Goal: Transaction & Acquisition: Purchase product/service

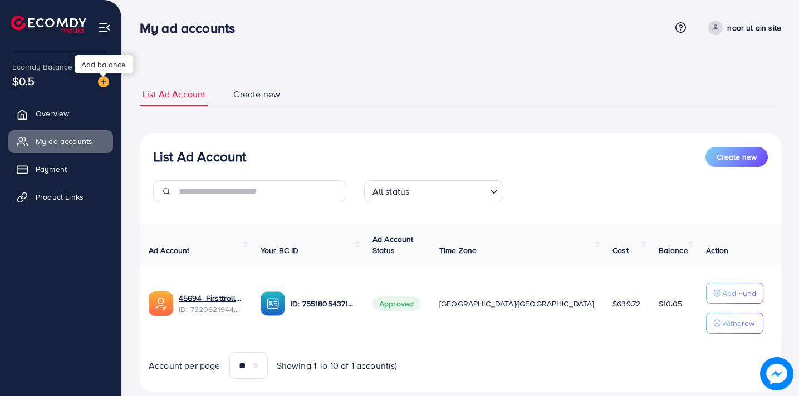
click at [104, 80] on img at bounding box center [103, 81] width 11 height 11
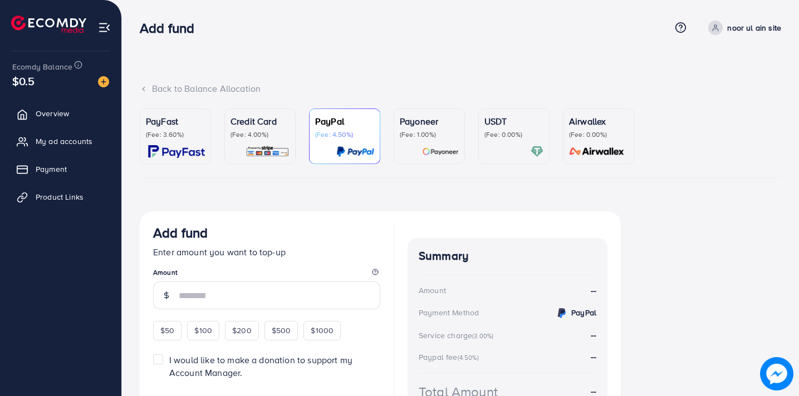
click at [263, 140] on div "Credit Card (Fee: 4.00%)" at bounding box center [259, 136] width 59 height 43
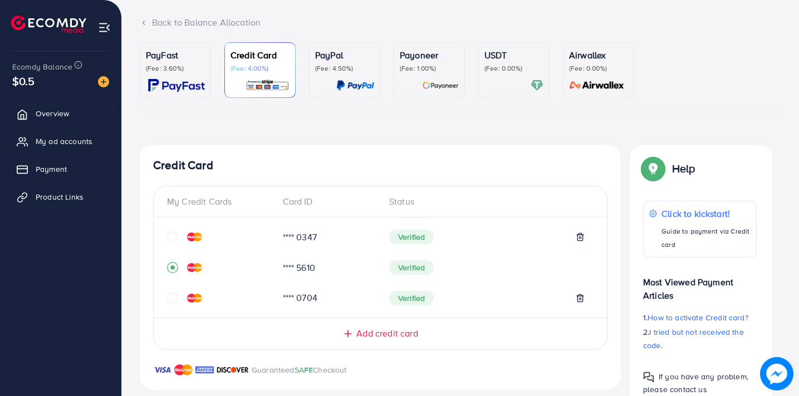
scroll to position [68, 0]
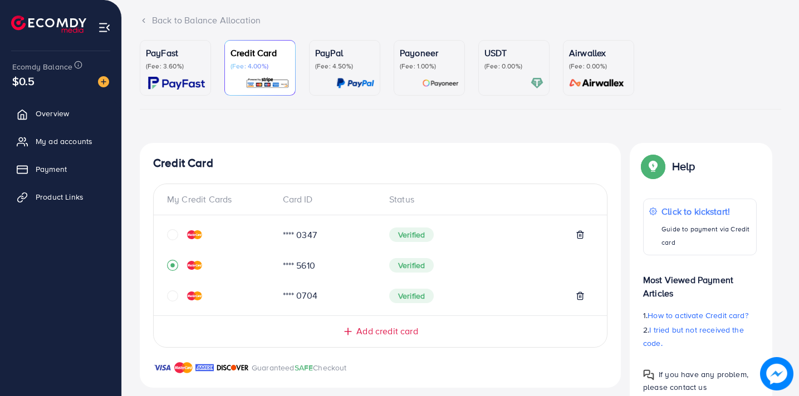
click at [379, 331] on span "Add credit card" at bounding box center [386, 331] width 61 height 13
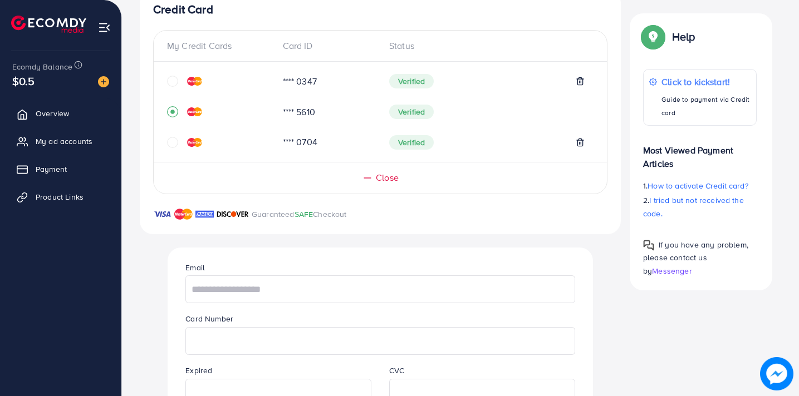
scroll to position [233, 0]
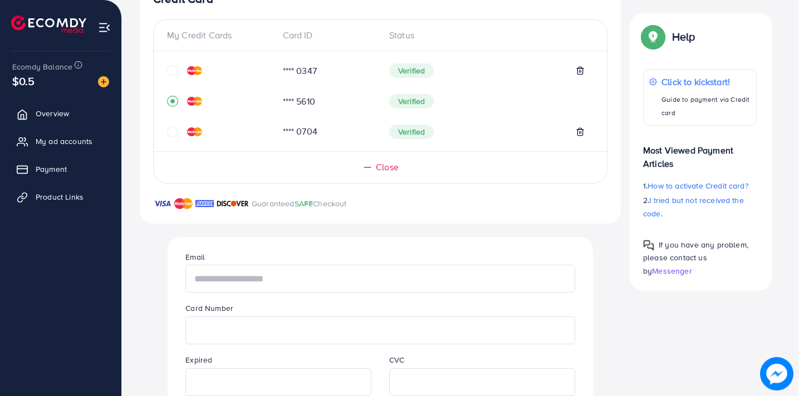
click at [318, 272] on input "text" at bounding box center [379, 279] width 389 height 28
click at [307, 276] on input "text" at bounding box center [379, 279] width 389 height 28
click at [268, 278] on input "text" at bounding box center [379, 279] width 389 height 28
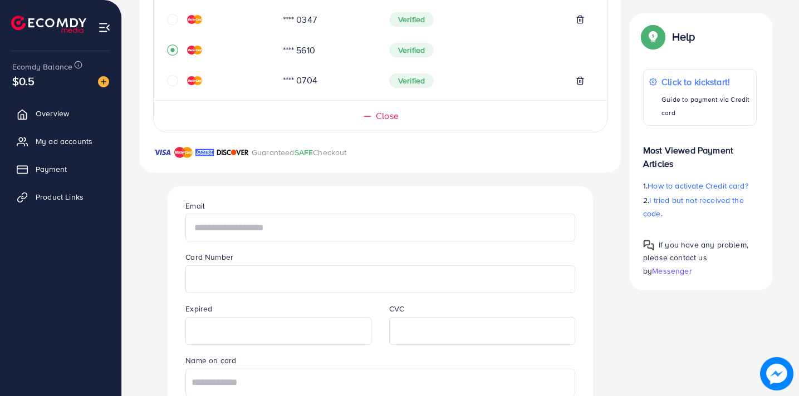
scroll to position [279, 0]
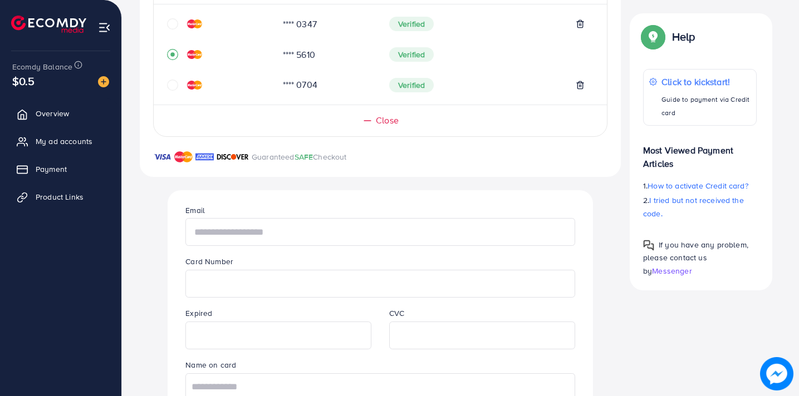
click at [284, 229] on input "text" at bounding box center [379, 232] width 389 height 28
click at [334, 238] on input "text" at bounding box center [379, 232] width 389 height 28
click at [306, 235] on input "text" at bounding box center [379, 232] width 389 height 28
click at [249, 235] on input "text" at bounding box center [379, 232] width 389 height 28
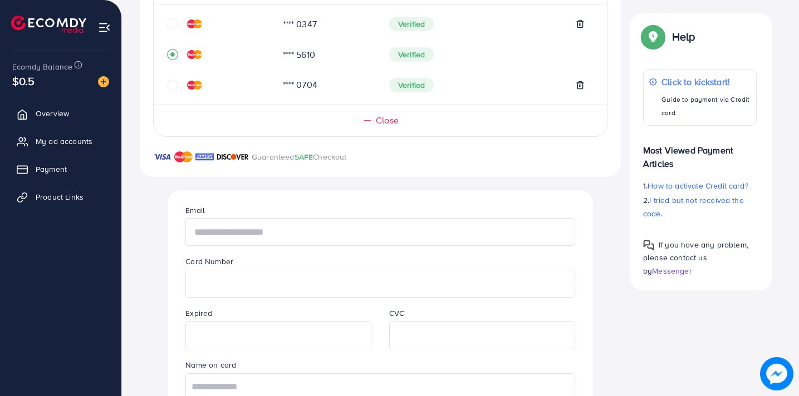
click at [249, 235] on input "text" at bounding box center [379, 232] width 389 height 28
click at [245, 239] on input "text" at bounding box center [379, 232] width 389 height 28
type input "**********"
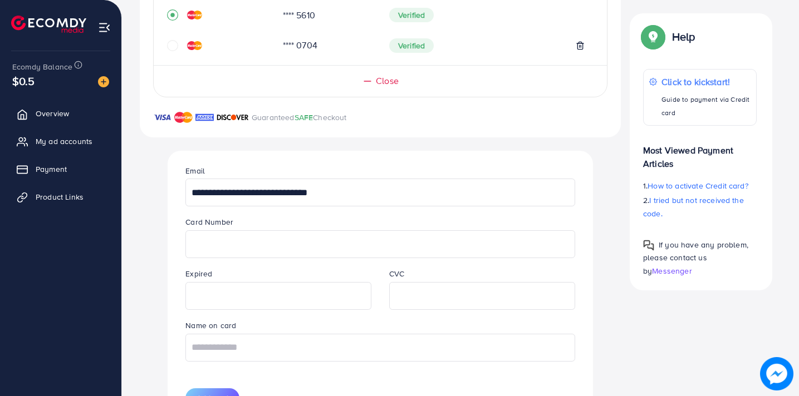
scroll to position [319, 0]
click at [340, 353] on input "text" at bounding box center [379, 347] width 389 height 28
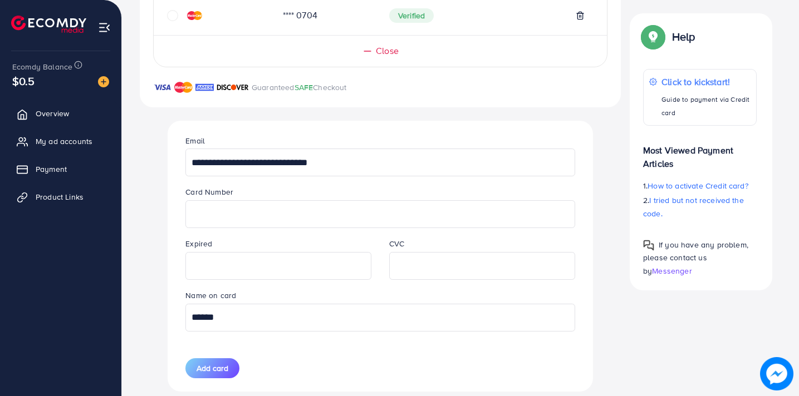
scroll to position [360, 0]
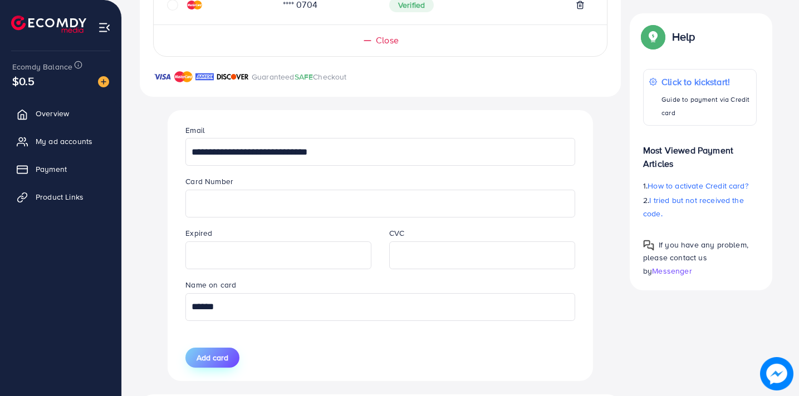
type input "******"
click at [222, 357] on span "Add card" at bounding box center [212, 357] width 32 height 11
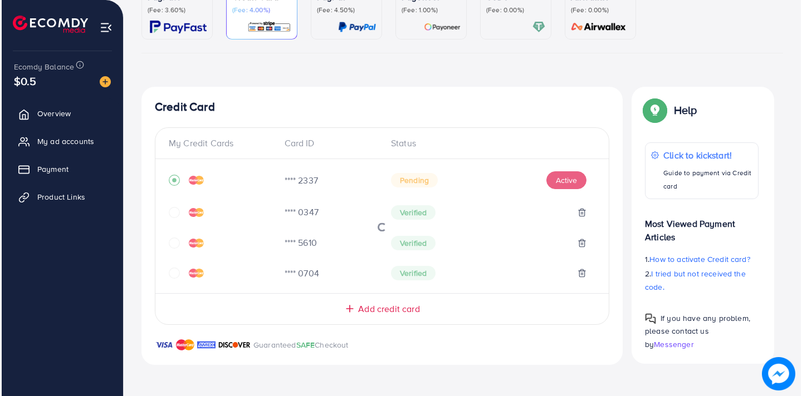
scroll to position [125, 0]
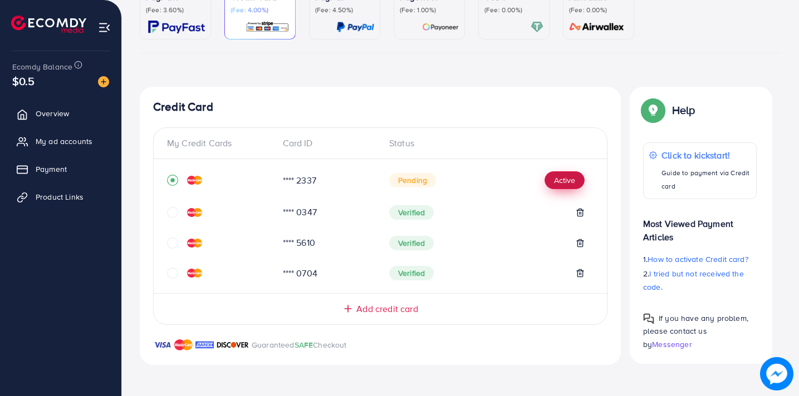
click at [573, 174] on button "Active" at bounding box center [564, 180] width 40 height 18
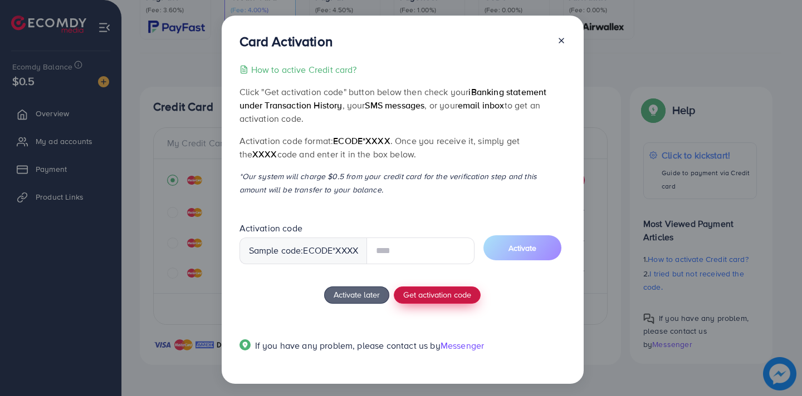
click at [420, 291] on div "How to active Credit card? Click "Get activation code" button below then check …" at bounding box center [402, 214] width 326 height 303
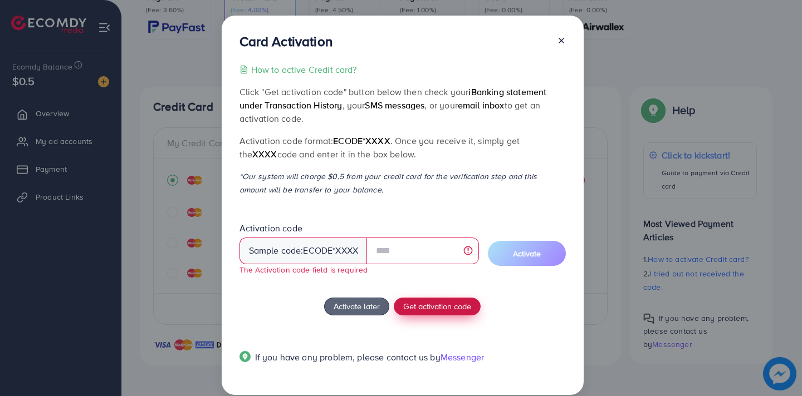
click at [420, 303] on span "Get activation code" at bounding box center [437, 307] width 68 height 12
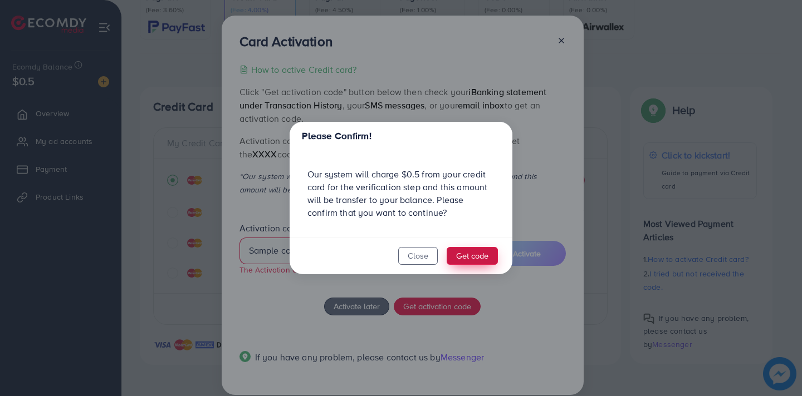
click at [464, 260] on button "Get code" at bounding box center [471, 256] width 51 height 18
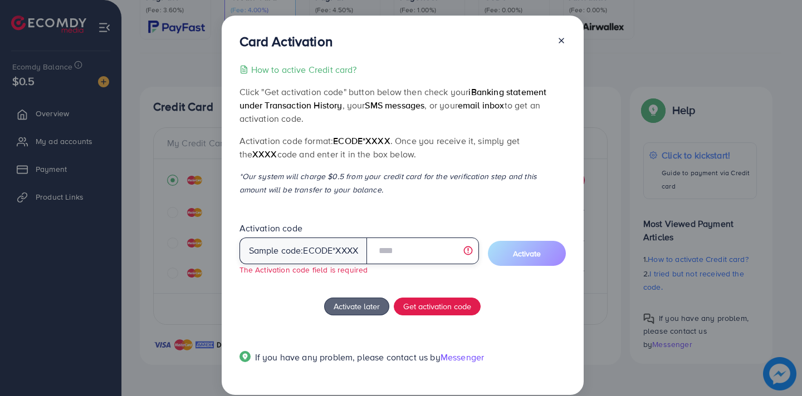
click at [426, 247] on input "text" at bounding box center [422, 251] width 112 height 27
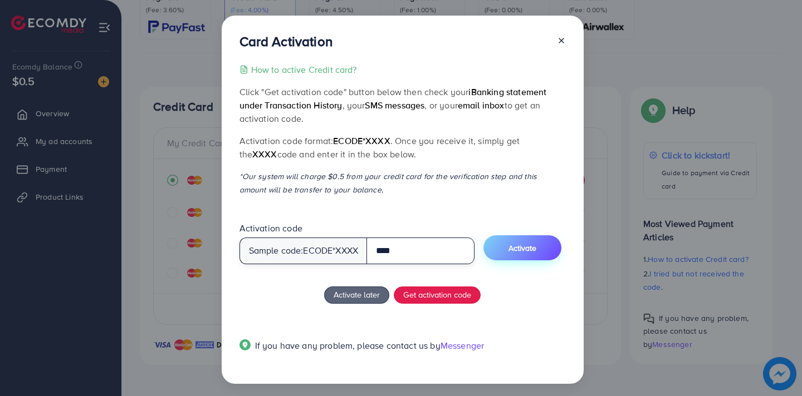
type input "****"
click at [524, 253] on span "Activate" at bounding box center [522, 248] width 28 height 11
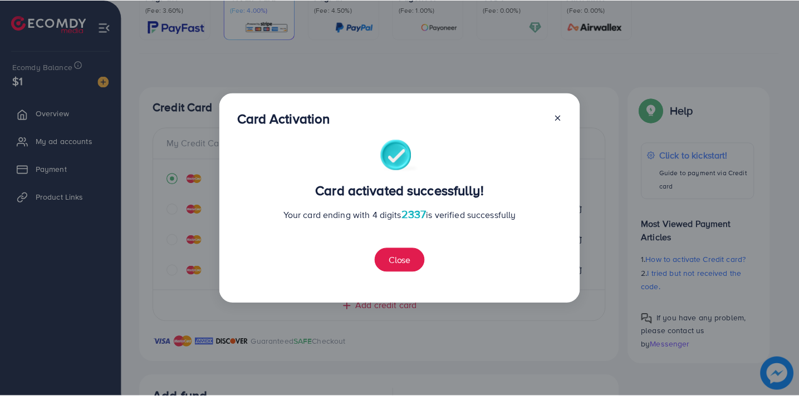
scroll to position [366, 0]
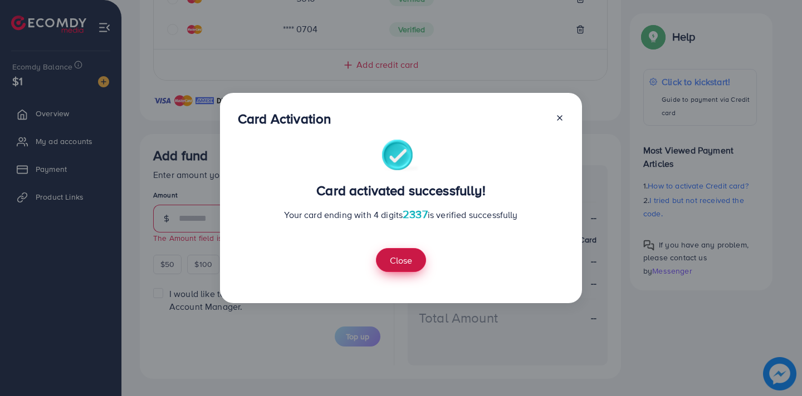
click at [414, 258] on button "Close" at bounding box center [401, 260] width 50 height 24
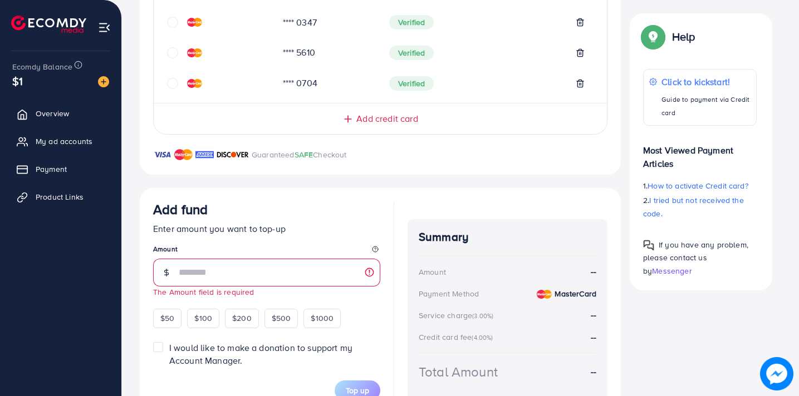
scroll to position [311, 0]
click at [229, 270] on input "number" at bounding box center [279, 273] width 201 height 28
click at [175, 315] on div "$50" at bounding box center [167, 318] width 28 height 19
type input "**"
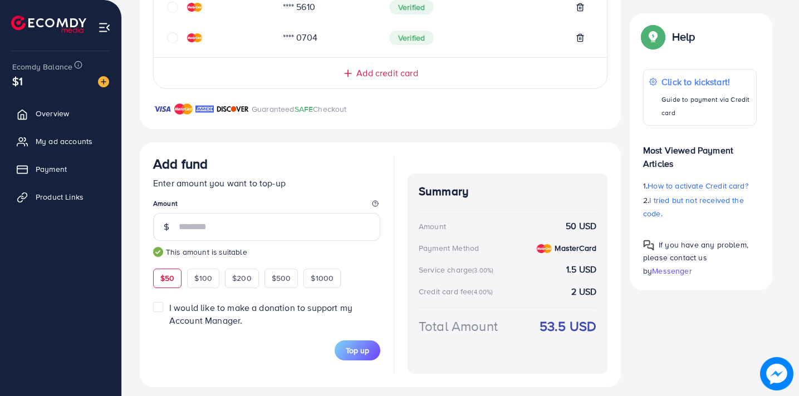
scroll to position [366, 0]
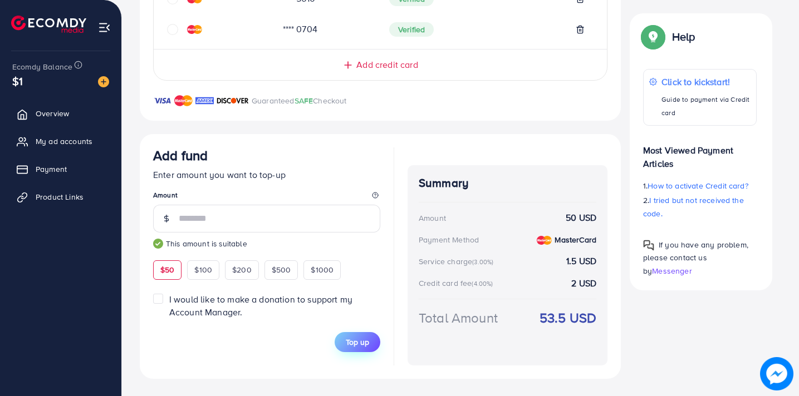
click at [362, 342] on span "Top up" at bounding box center [357, 342] width 23 height 11
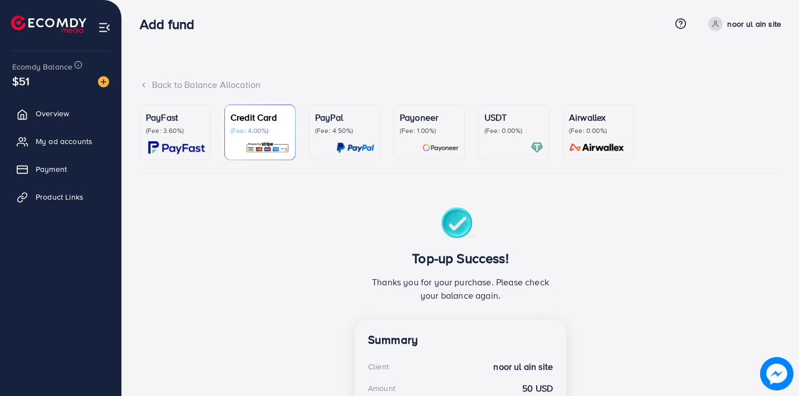
scroll to position [0, 0]
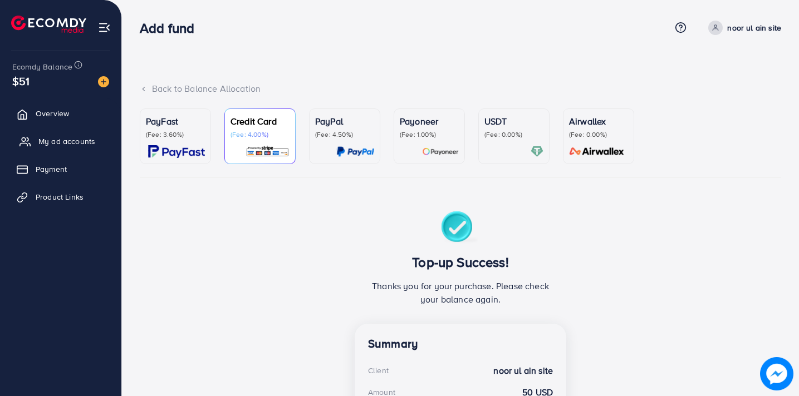
click at [74, 138] on span "My ad accounts" at bounding box center [66, 141] width 57 height 11
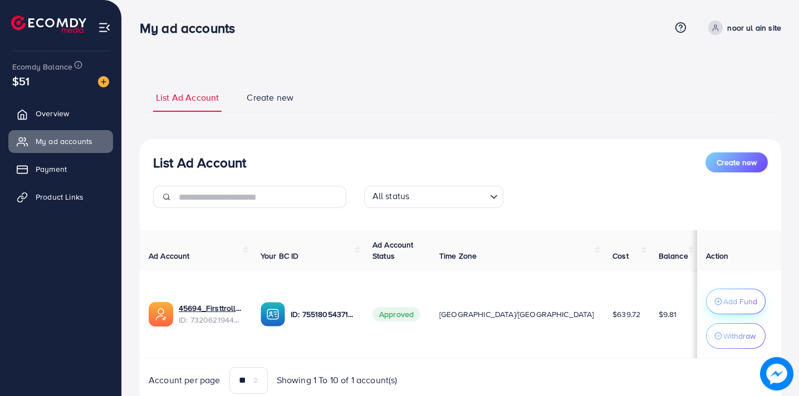
click at [723, 298] on p "Add Fund" at bounding box center [740, 301] width 34 height 13
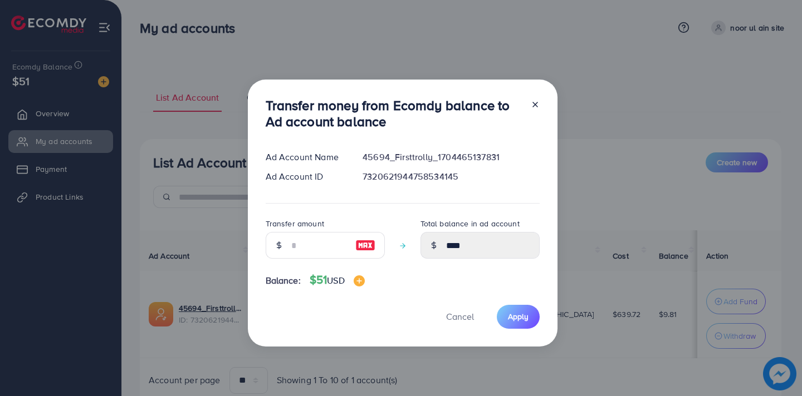
click at [645, 120] on div "Transfer money from Ecomdy balance to Ad account balance Ad Account Name 45694_…" at bounding box center [401, 198] width 802 height 396
